Goal: Find specific page/section: Find specific page/section

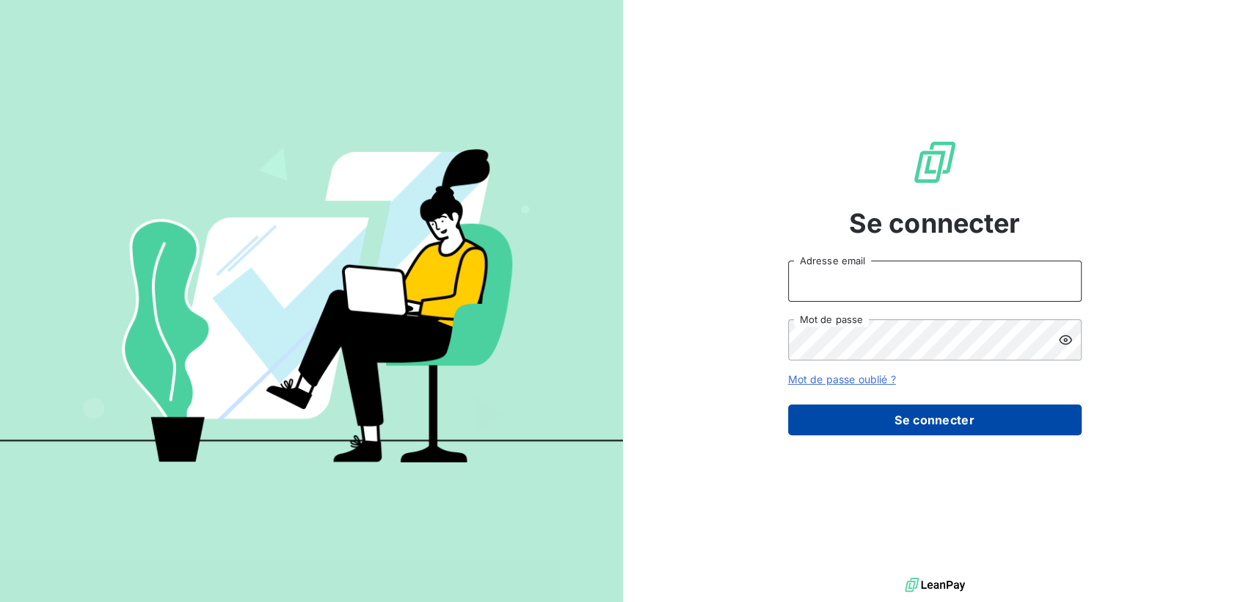
type input "[EMAIL_ADDRESS][DOMAIN_NAME]"
click at [887, 426] on button "Se connecter" at bounding box center [935, 419] width 294 height 31
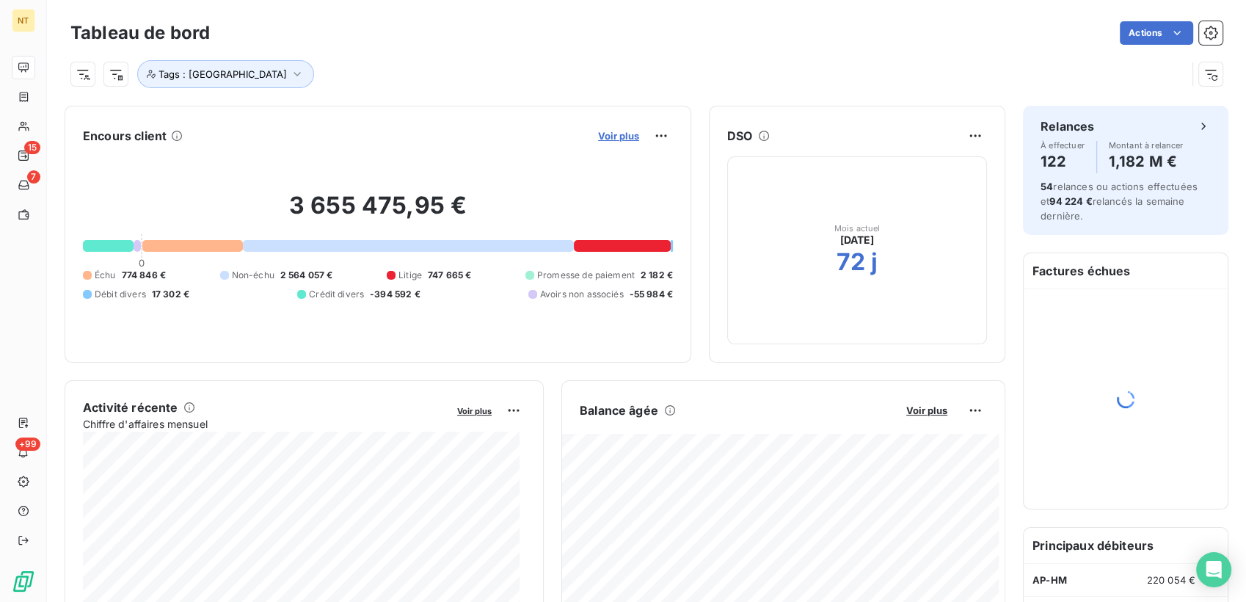
click at [613, 137] on span "Voir plus" at bounding box center [618, 136] width 41 height 12
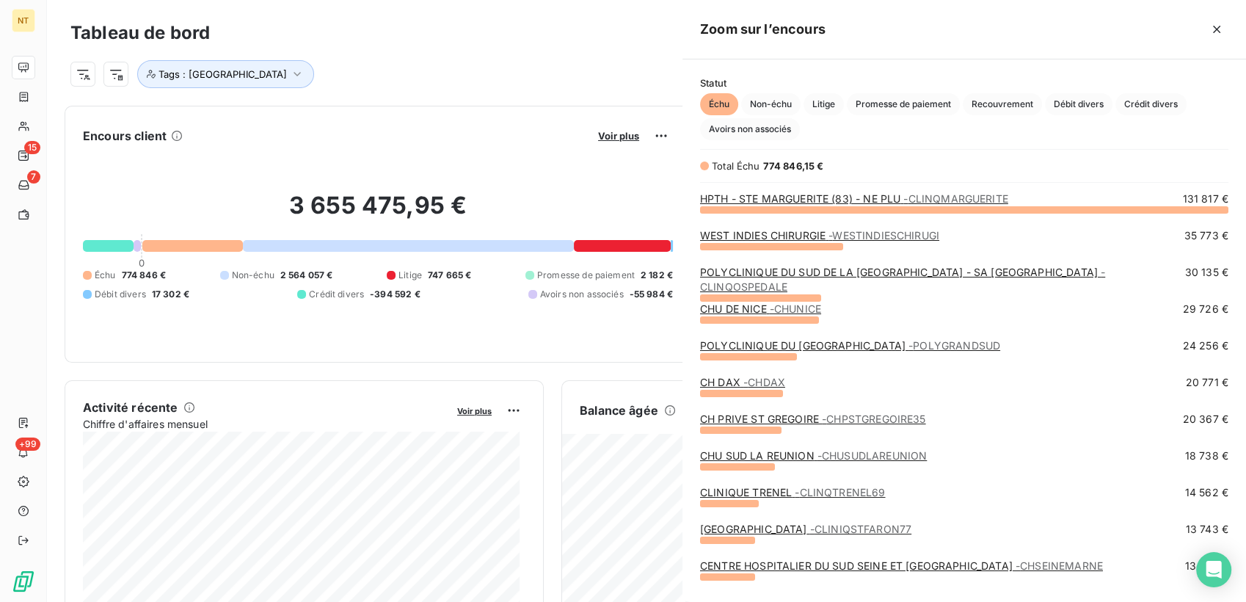
scroll to position [380, 551]
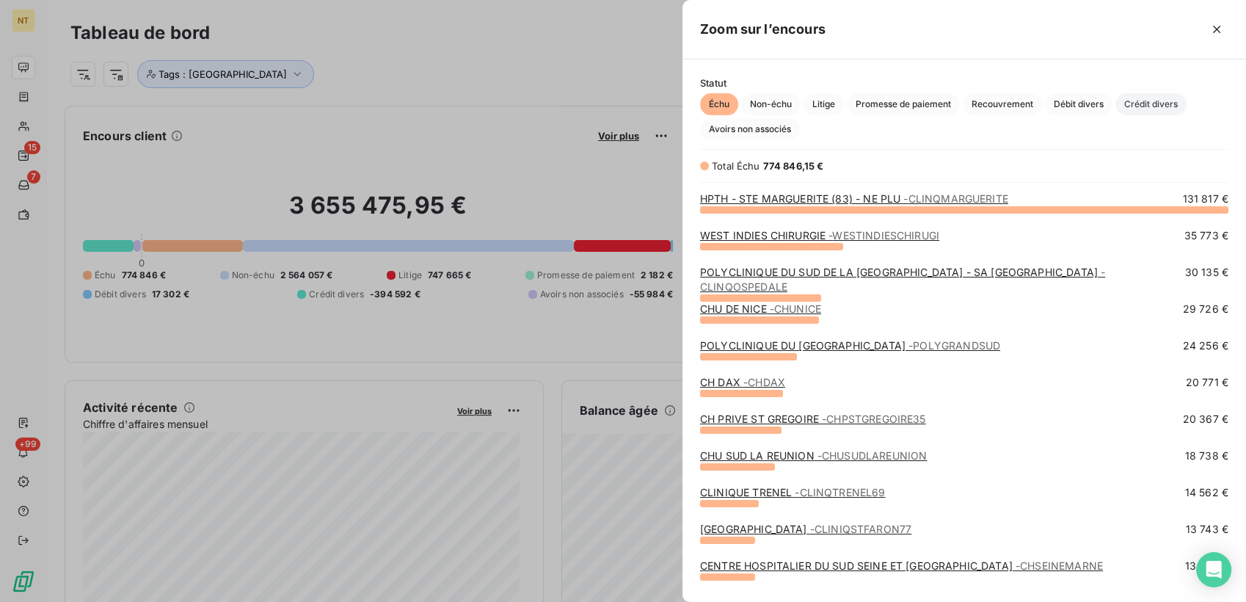
click at [1136, 106] on span "Crédit divers" at bounding box center [1150, 104] width 71 height 22
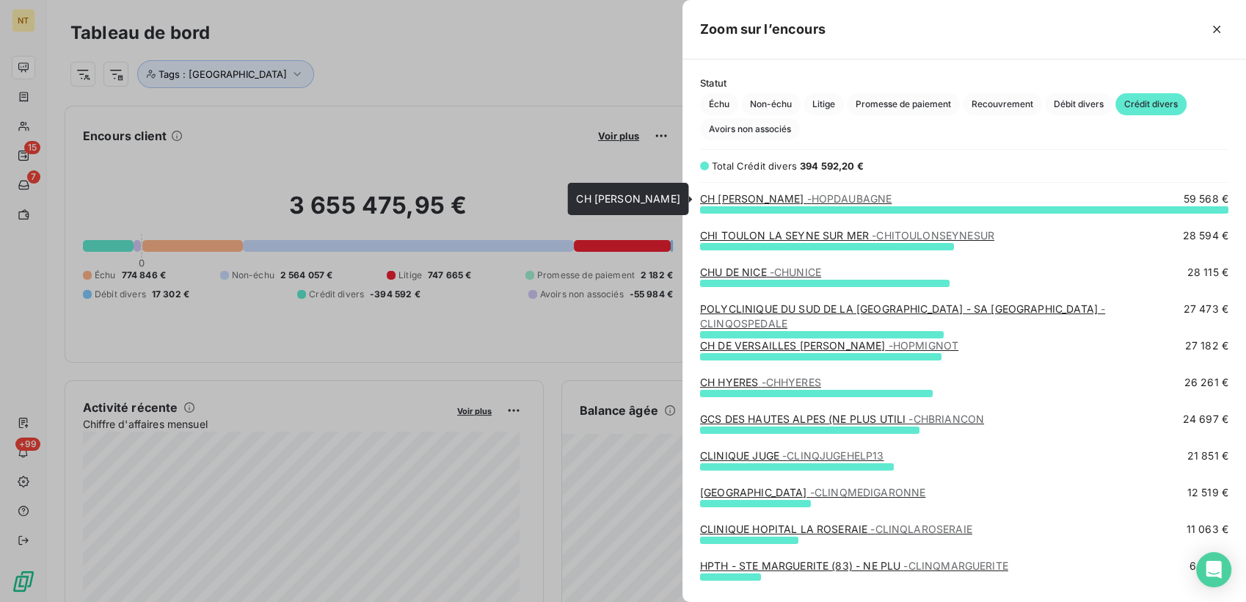
click at [828, 197] on span "- [GEOGRAPHIC_DATA]" at bounding box center [849, 198] width 85 height 12
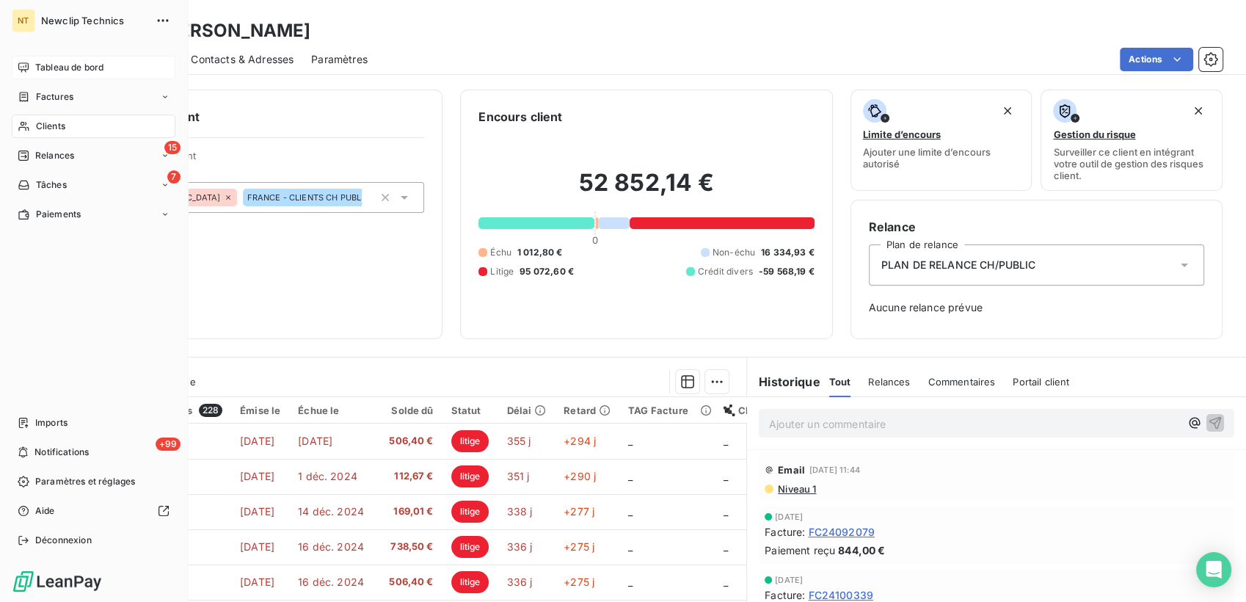
click at [18, 63] on icon at bounding box center [24, 68] width 12 height 12
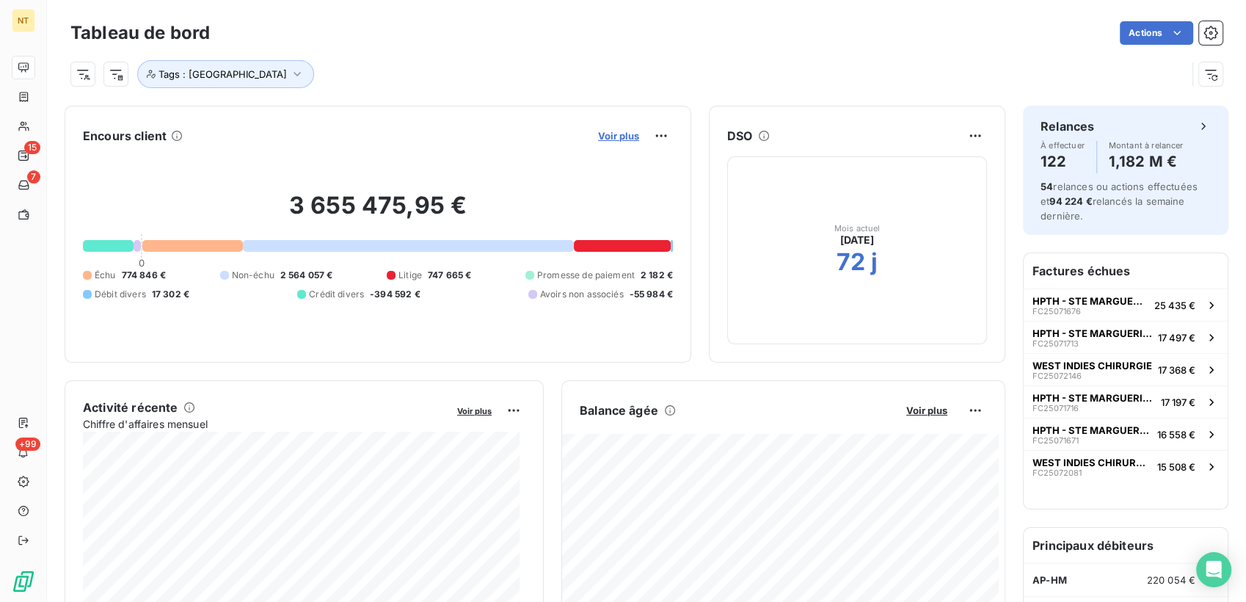
click at [614, 132] on span "Voir plus" at bounding box center [618, 136] width 41 height 12
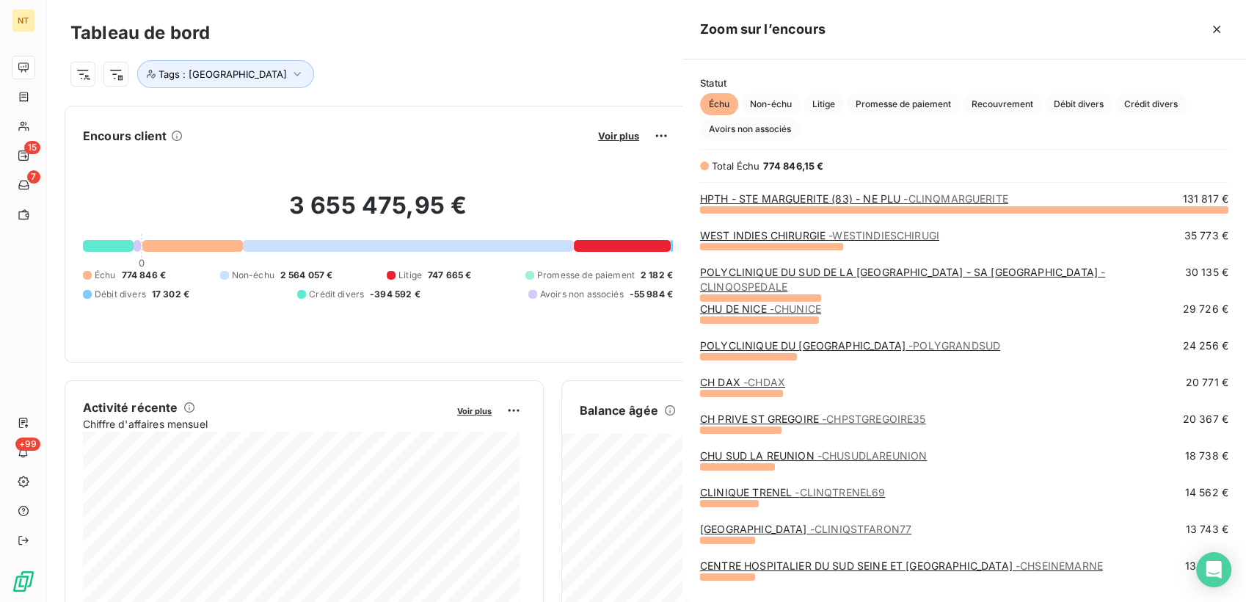
scroll to position [380, 551]
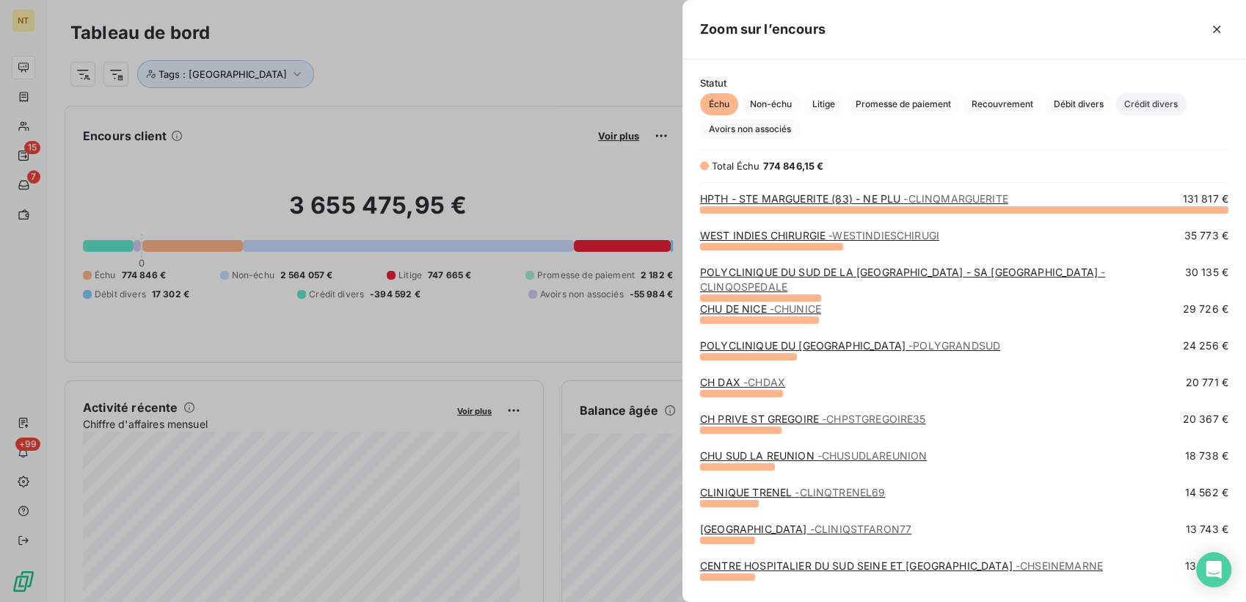
click at [1151, 98] on span "Crédit divers" at bounding box center [1150, 104] width 71 height 22
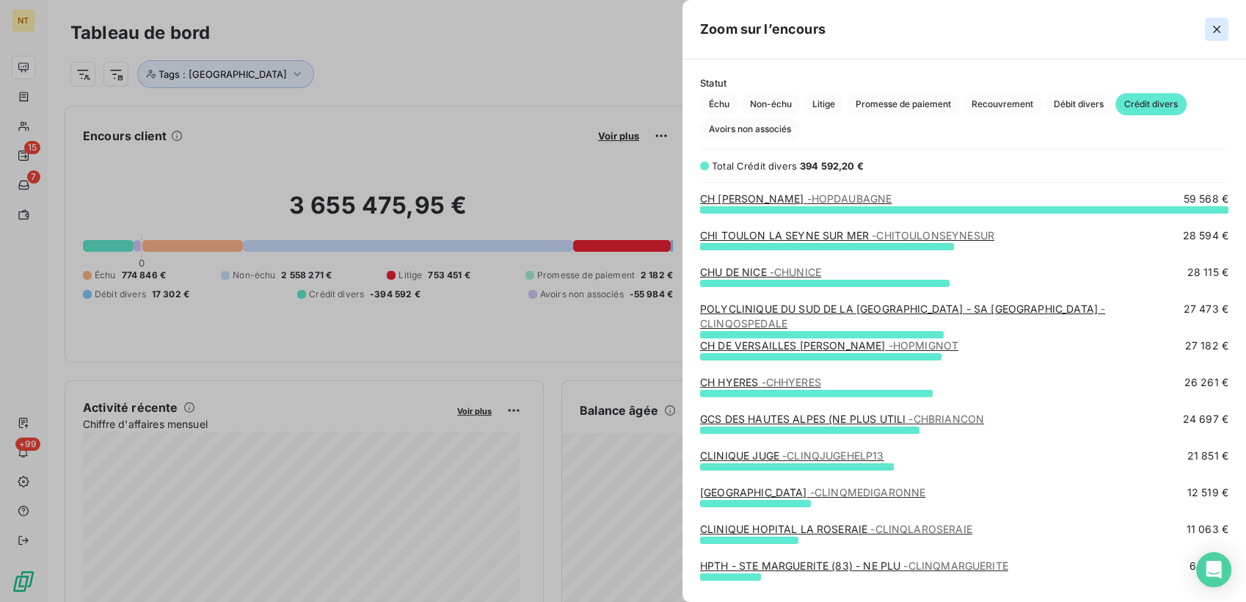
click at [1215, 26] on icon "button" at bounding box center [1216, 29] width 15 height 15
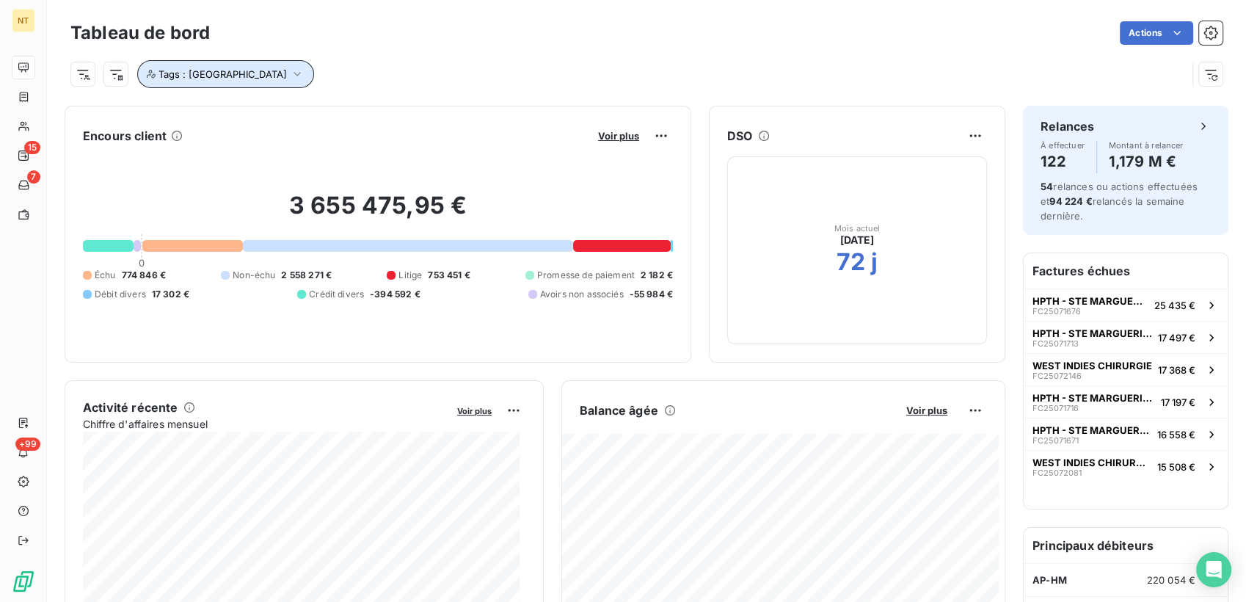
click at [246, 73] on button "Tags : [GEOGRAPHIC_DATA]" at bounding box center [225, 74] width 177 height 28
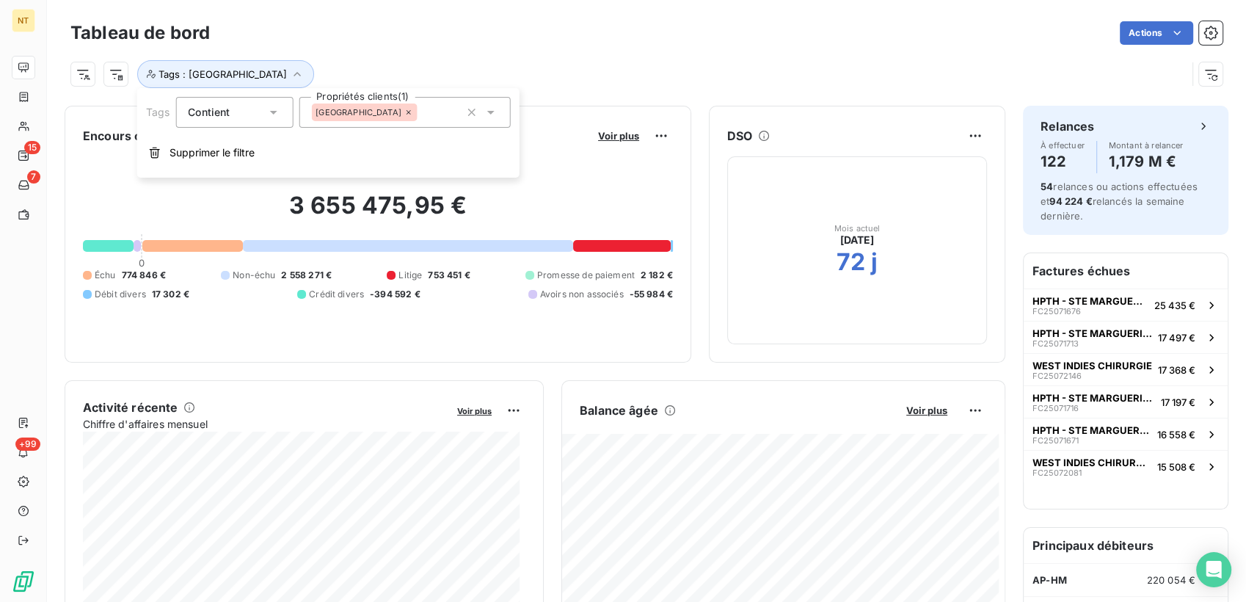
click at [569, 77] on div "Tags : [GEOGRAPHIC_DATA]" at bounding box center [628, 74] width 1116 height 28
click at [598, 135] on span "Voir plus" at bounding box center [618, 136] width 41 height 12
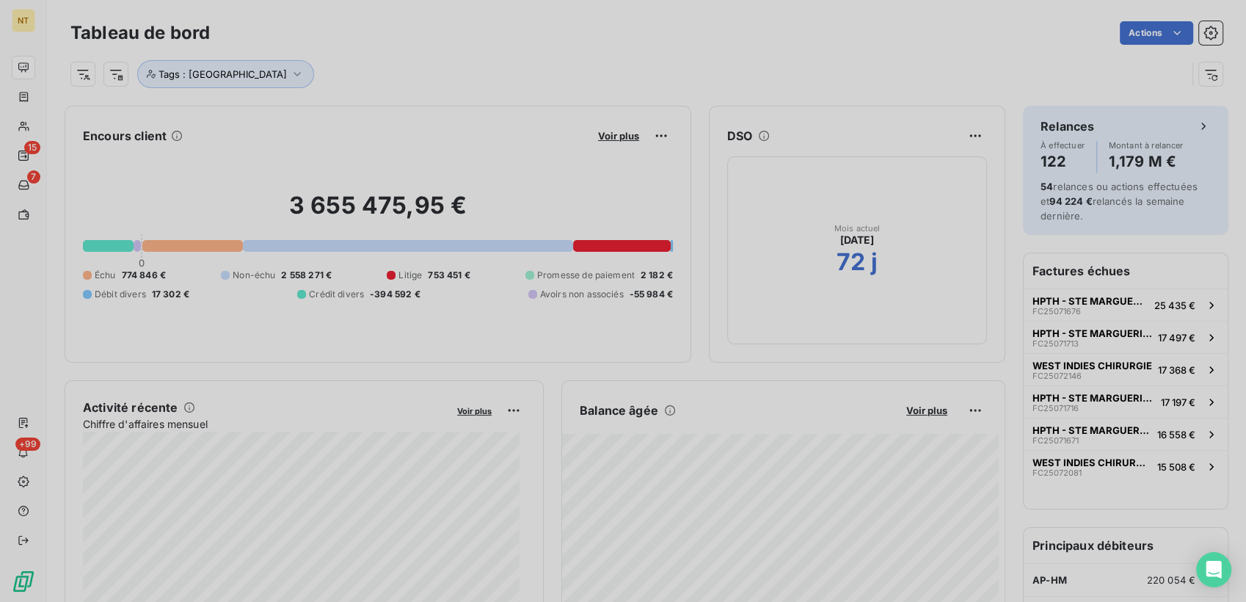
scroll to position [589, 551]
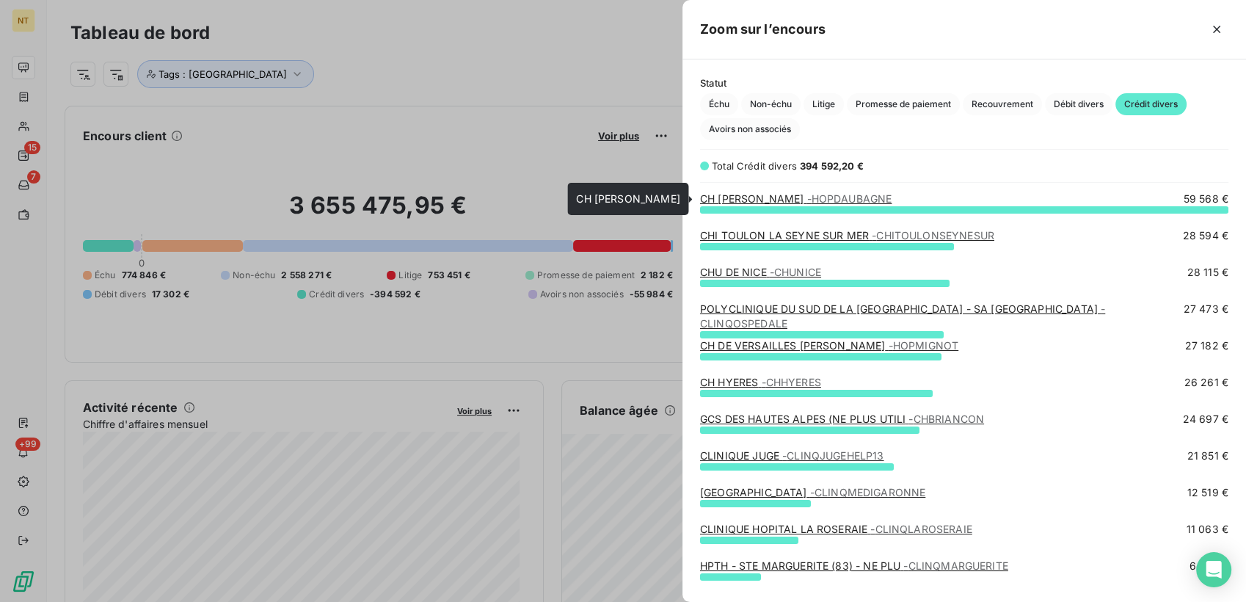
click at [772, 197] on link "CH [PERSON_NAME]" at bounding box center [796, 198] width 192 height 12
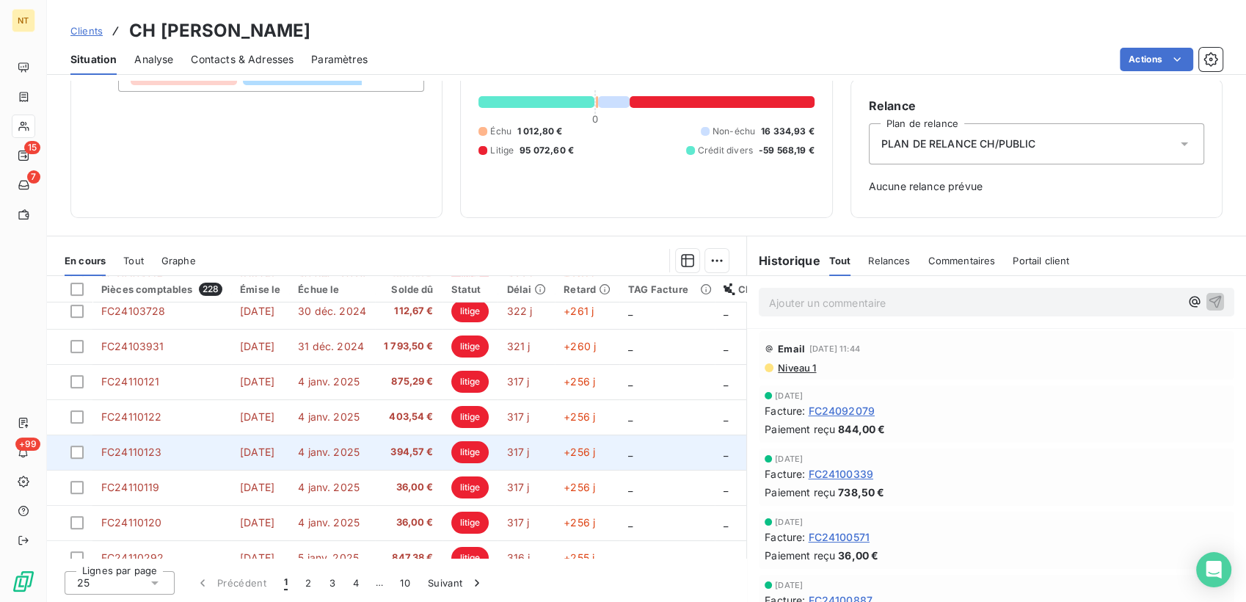
scroll to position [630, 0]
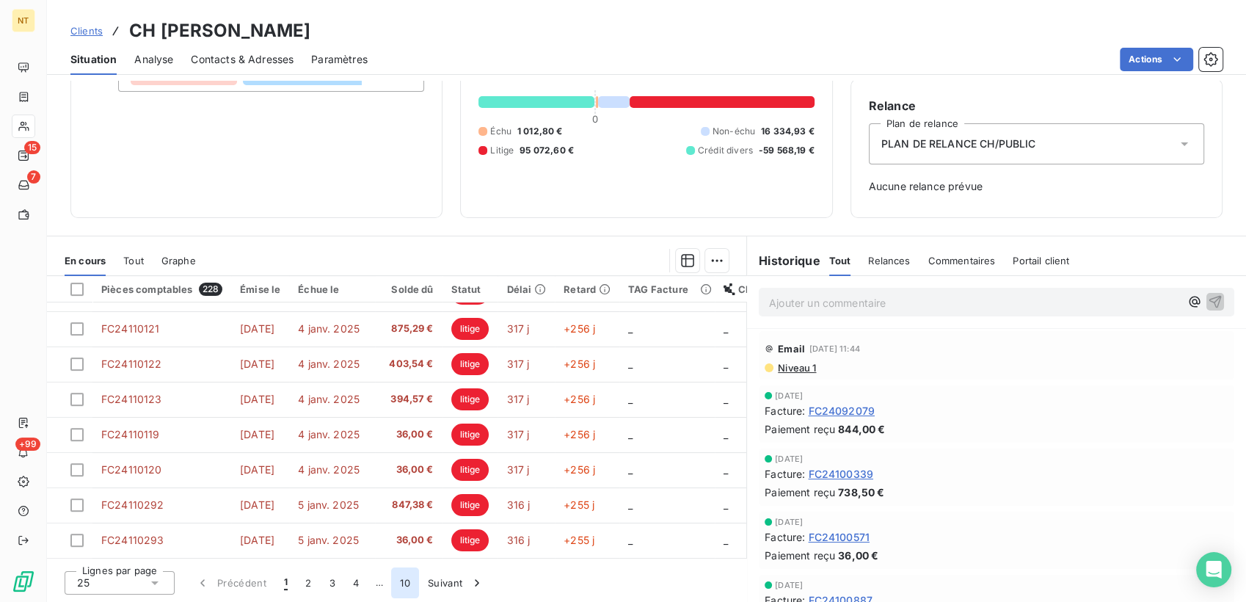
click at [409, 581] on button "10" at bounding box center [405, 582] width 28 height 31
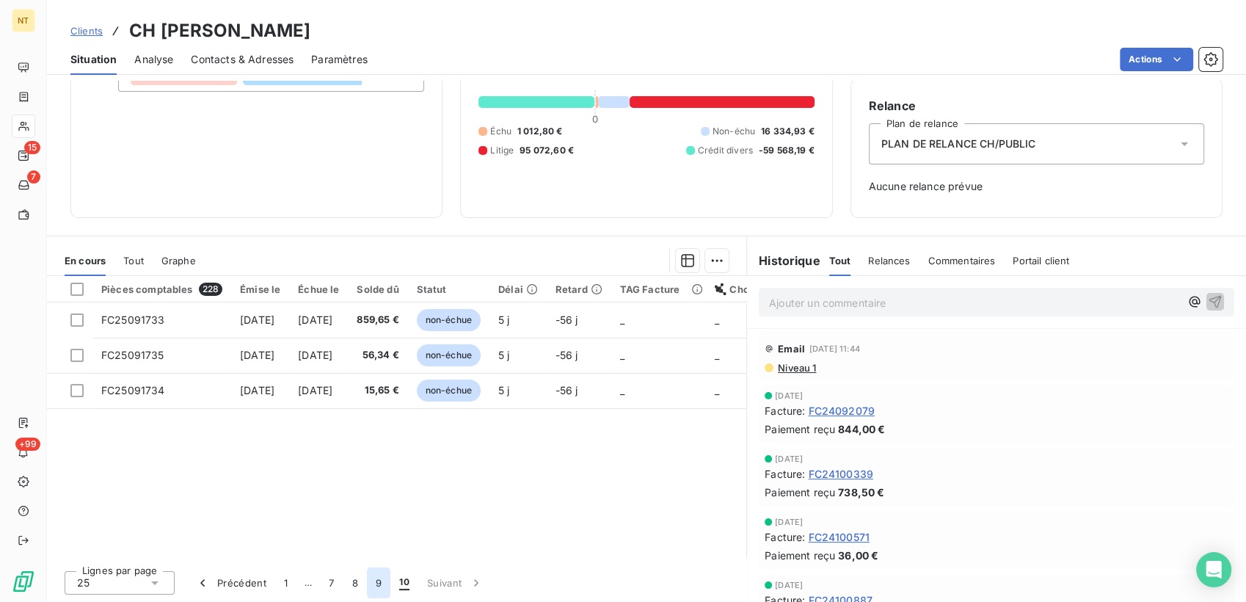
click at [385, 582] on button "9" at bounding box center [378, 582] width 23 height 31
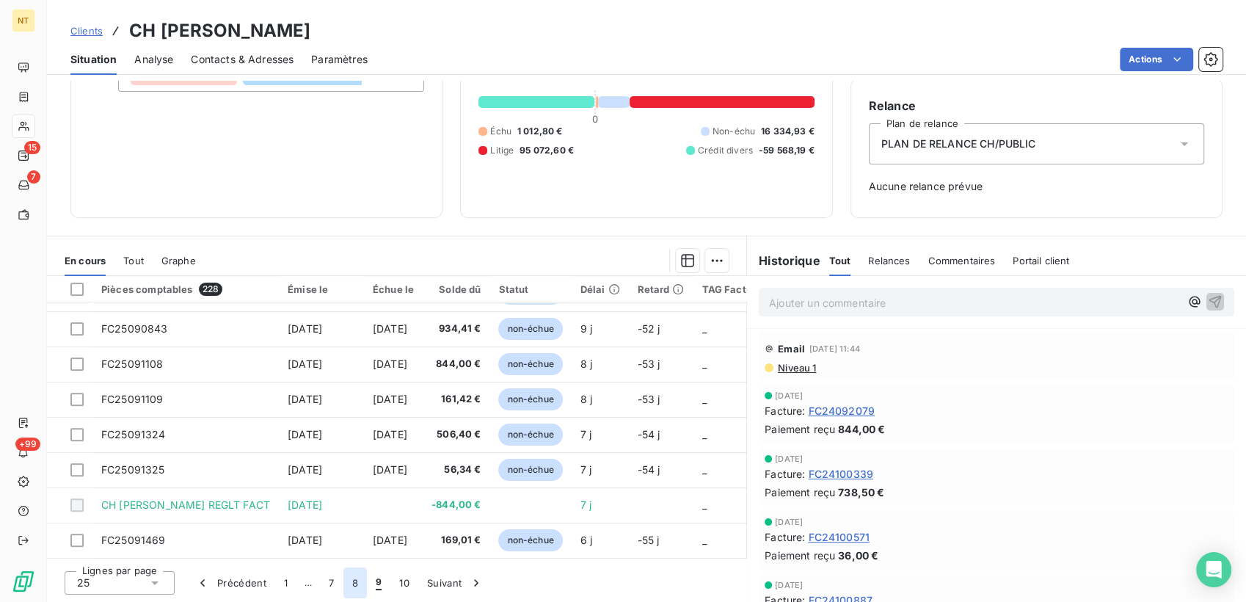
click at [361, 583] on button "8" at bounding box center [354, 582] width 23 height 31
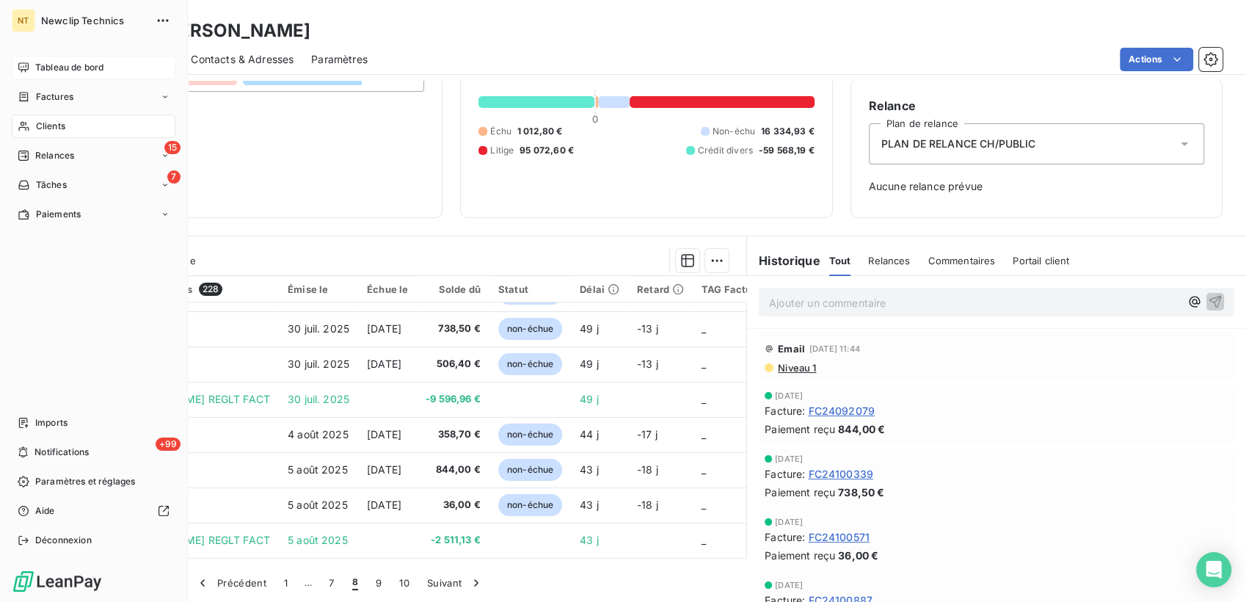
click at [19, 67] on icon at bounding box center [24, 68] width 12 height 12
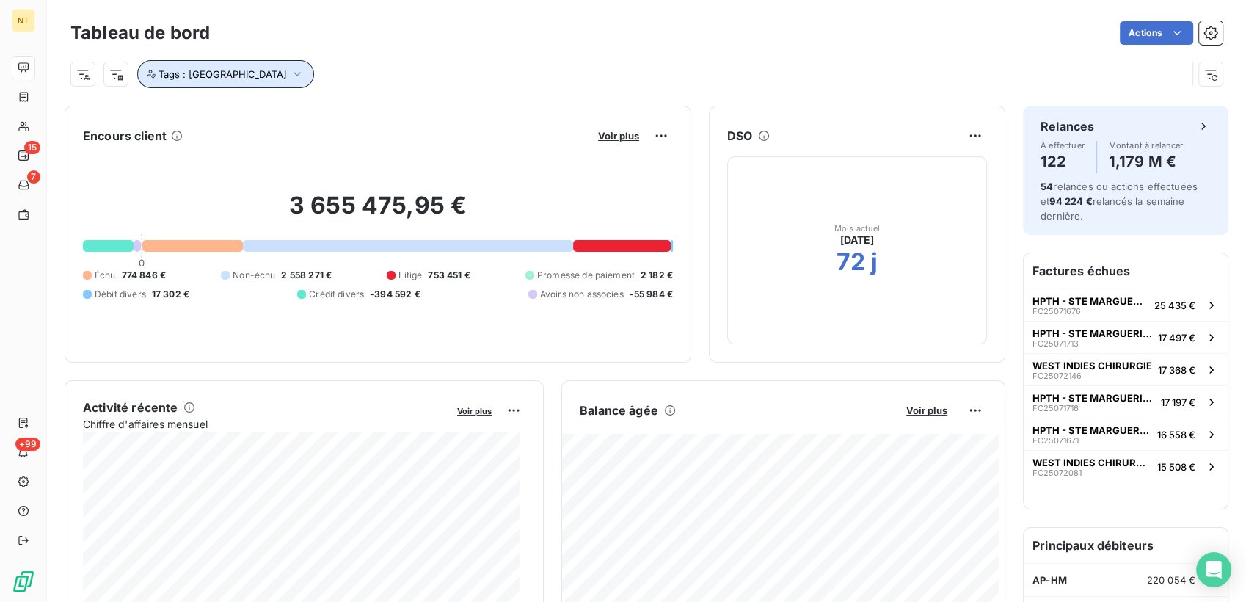
click at [250, 79] on button "Tags : [GEOGRAPHIC_DATA]" at bounding box center [225, 74] width 177 height 28
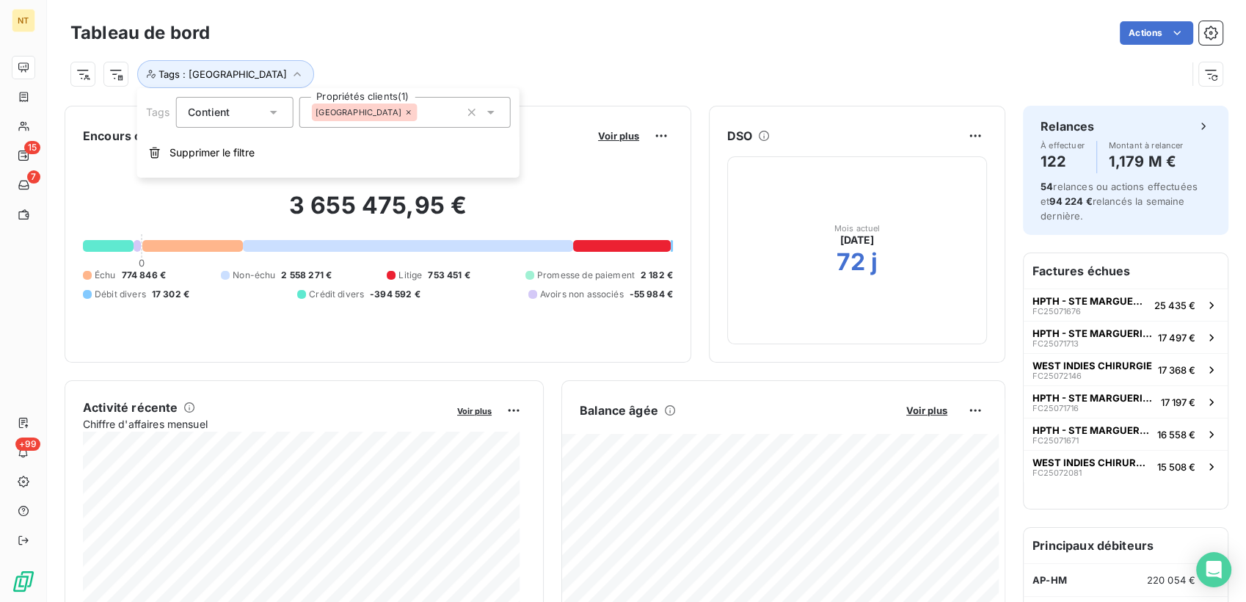
click at [407, 111] on icon at bounding box center [409, 112] width 4 height 4
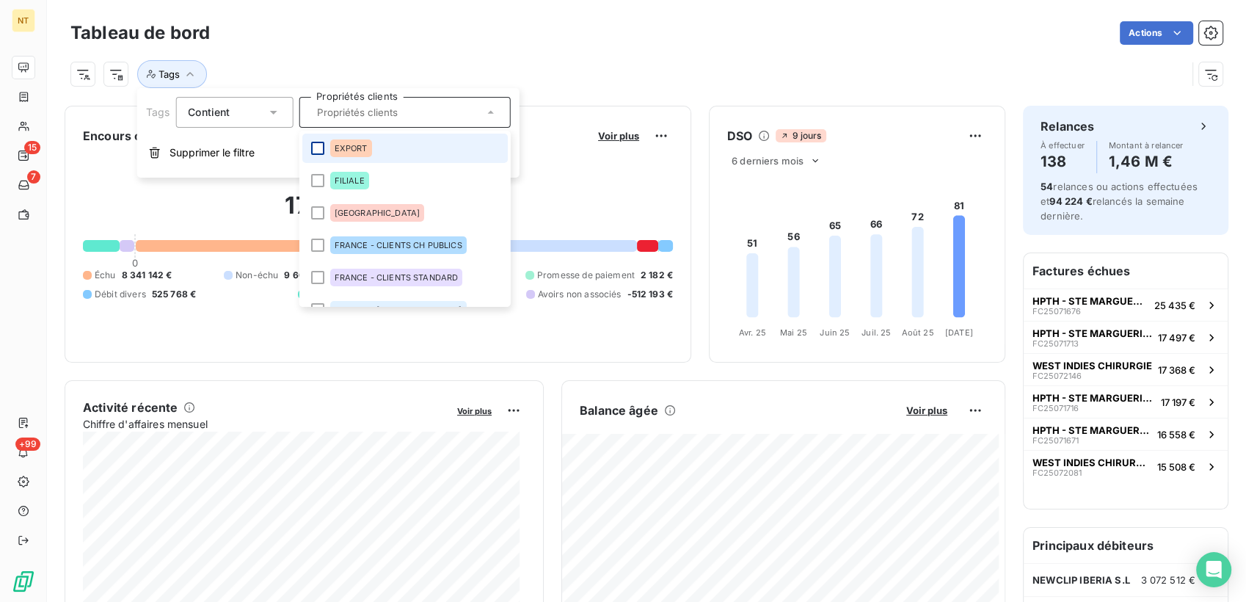
click at [318, 148] on div at bounding box center [316, 148] width 13 height 13
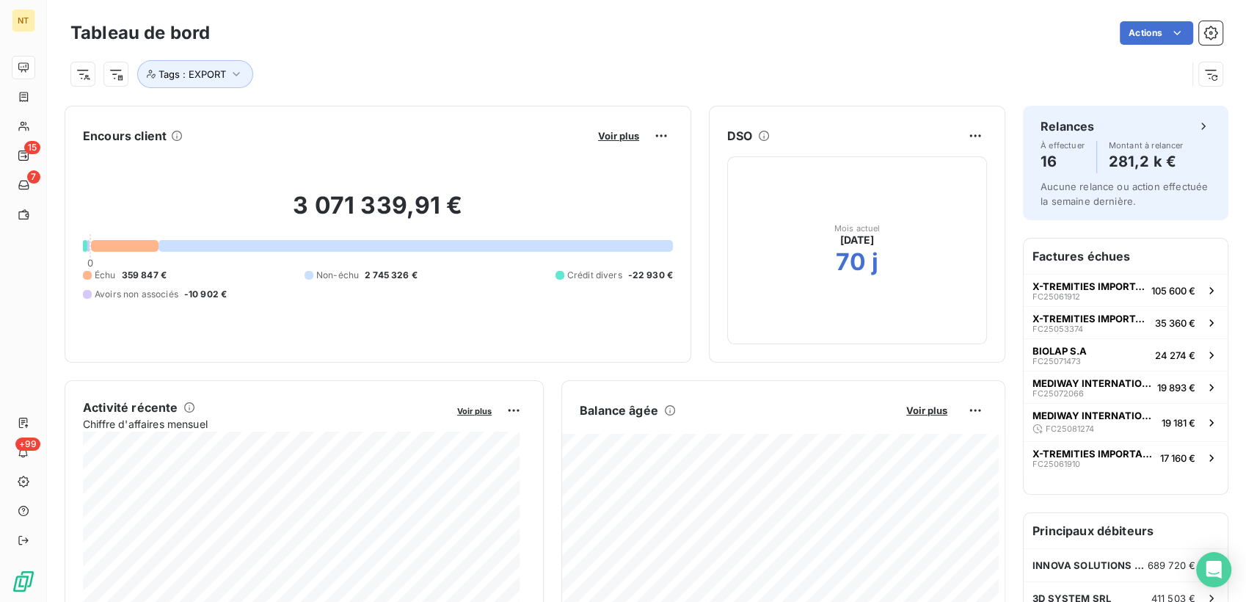
click at [563, 40] on div "Actions" at bounding box center [724, 32] width 995 height 23
click at [616, 138] on span "Voir plus" at bounding box center [618, 136] width 41 height 12
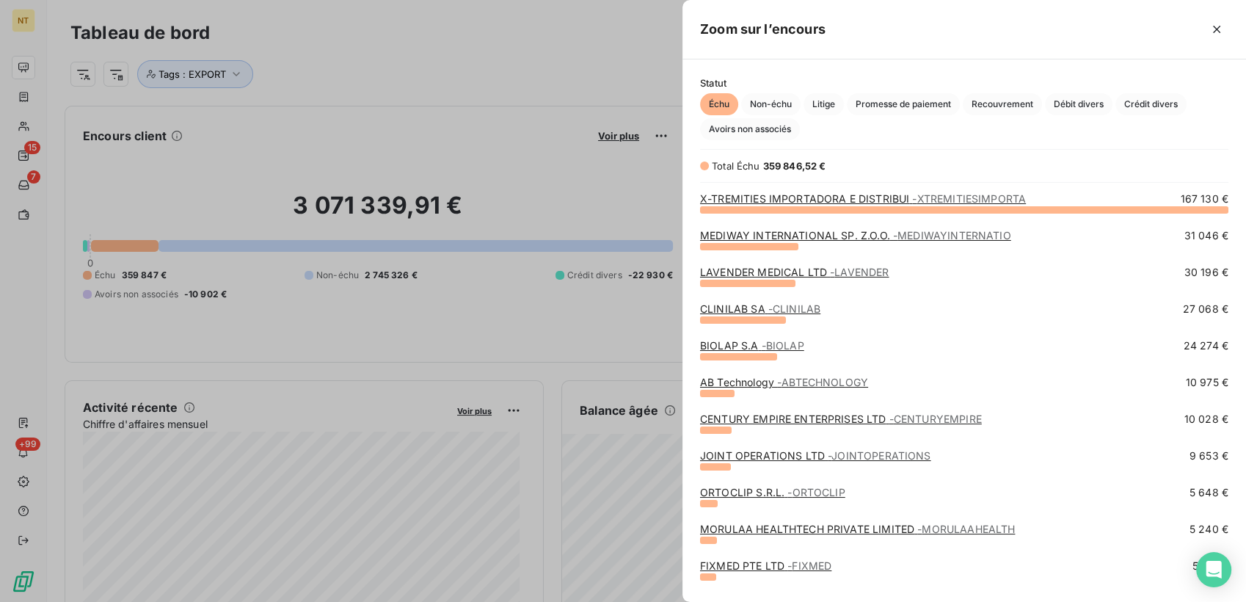
scroll to position [380, 551]
click at [1154, 107] on span "Crédit divers" at bounding box center [1150, 104] width 71 height 22
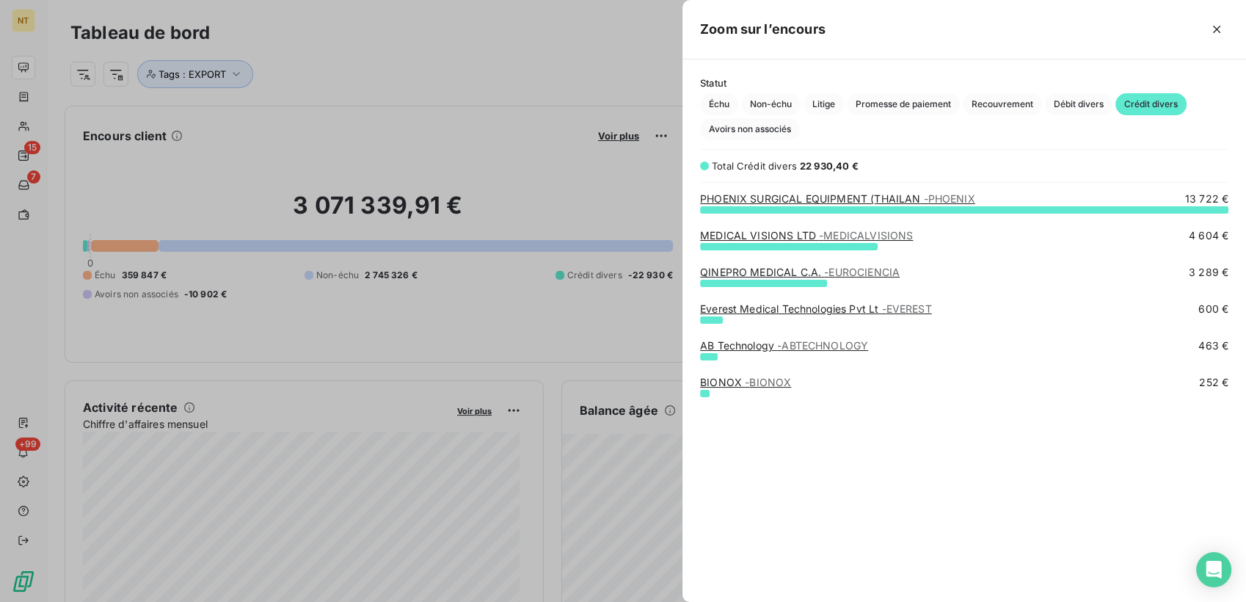
click at [869, 202] on link "PHOENIX SURGICAL EQUIPMENT (THAILAN - [GEOGRAPHIC_DATA]" at bounding box center [837, 198] width 275 height 12
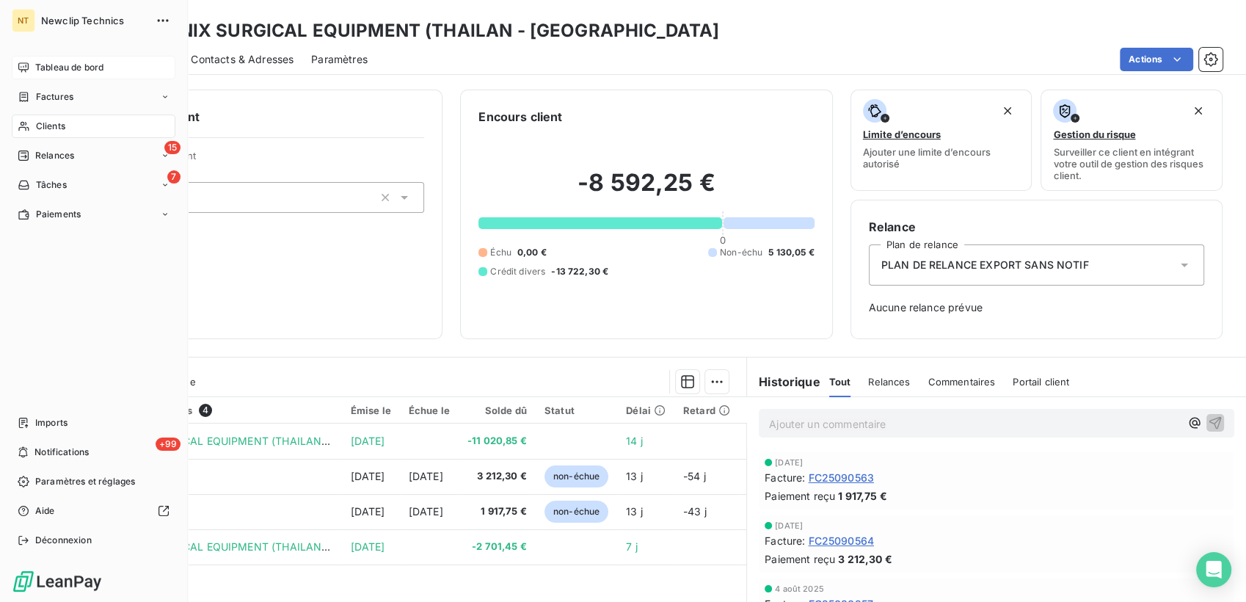
click at [54, 73] on span "Tableau de bord" at bounding box center [69, 67] width 68 height 13
